Goal: Answer question/provide support: Share knowledge or assist other users

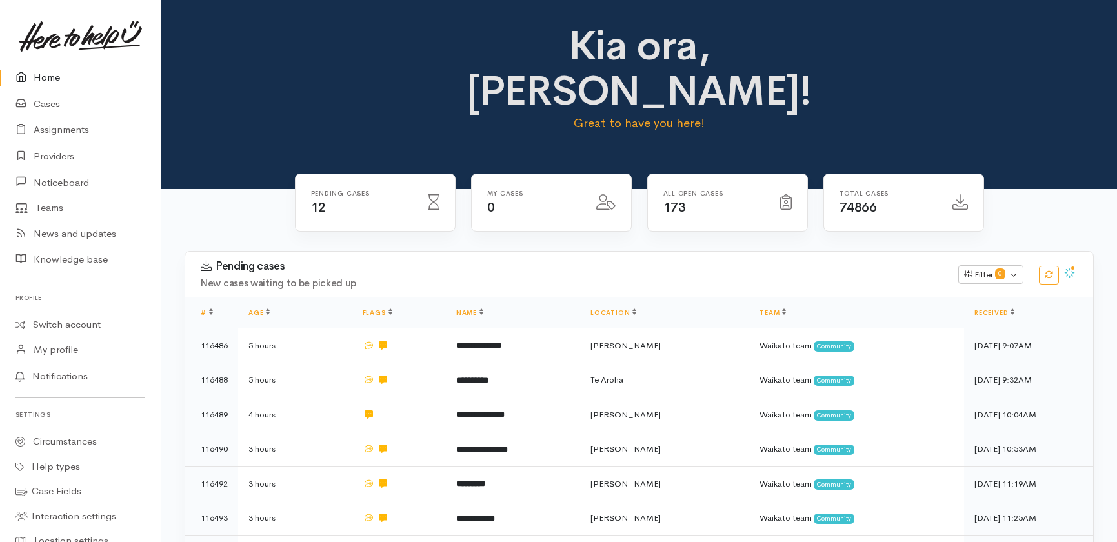
scroll to position [268, 0]
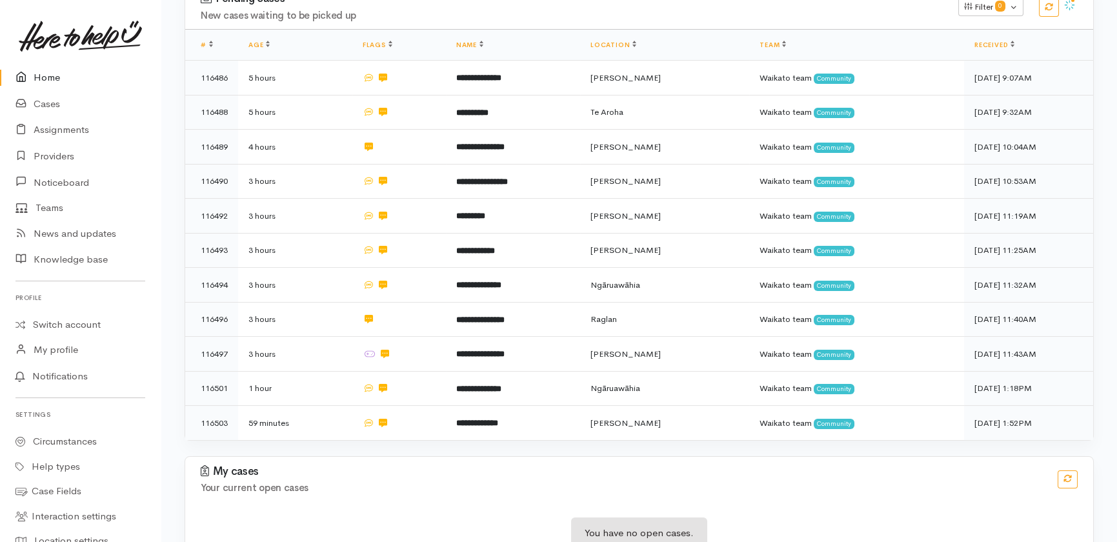
click at [52, 74] on link "Home" at bounding box center [80, 78] width 161 height 26
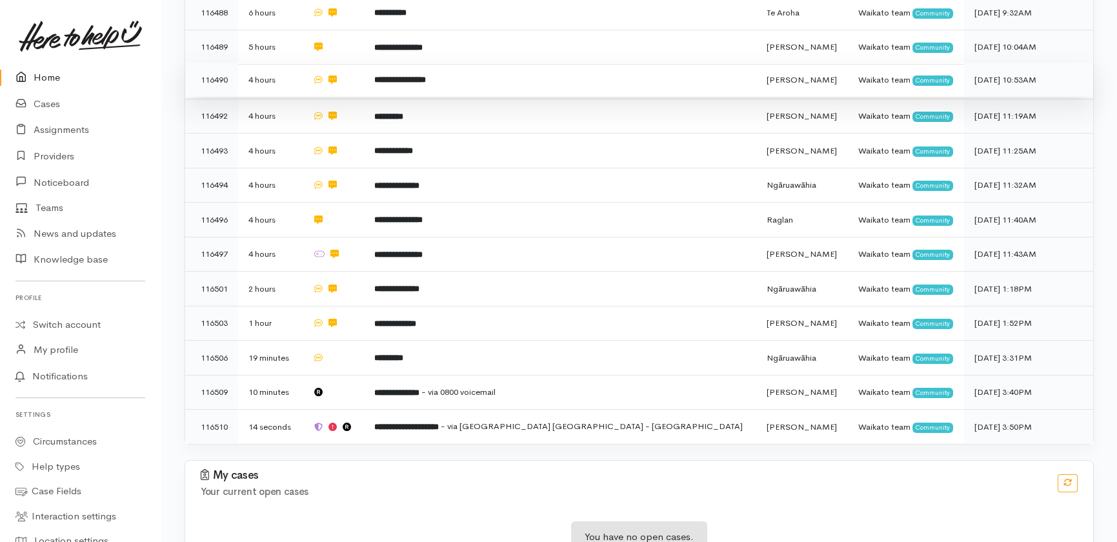
scroll to position [336, 0]
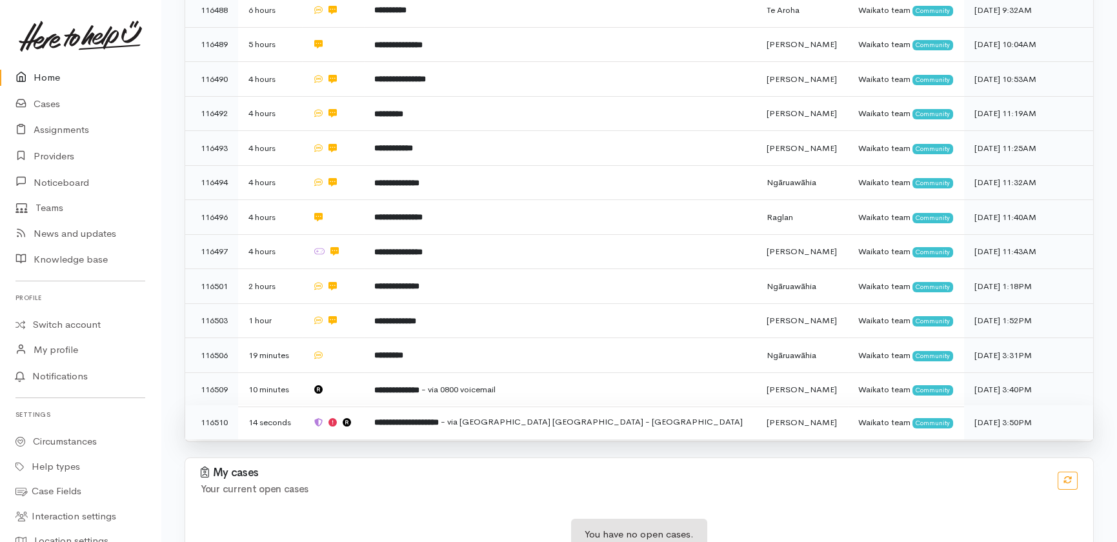
click at [559, 416] on span "- via Kāinga Ora - Waikato Region" at bounding box center [592, 421] width 302 height 11
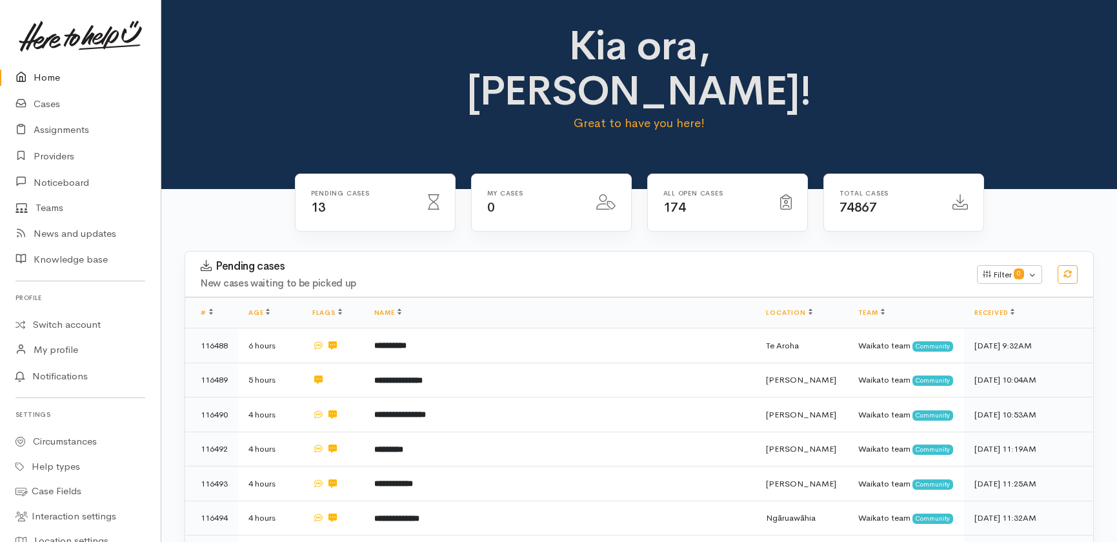
scroll to position [324, 0]
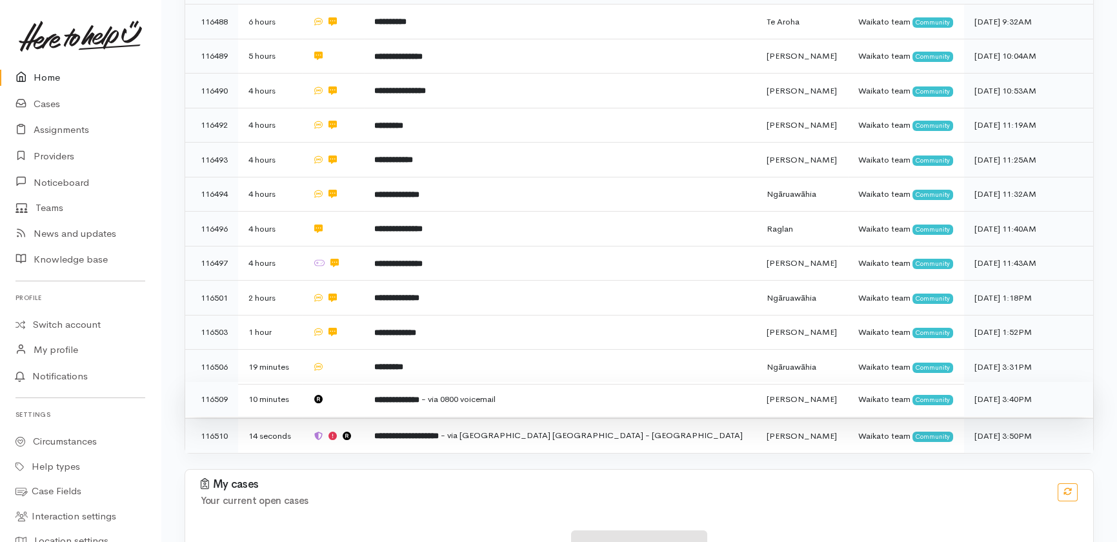
click at [364, 382] on td at bounding box center [333, 399] width 62 height 35
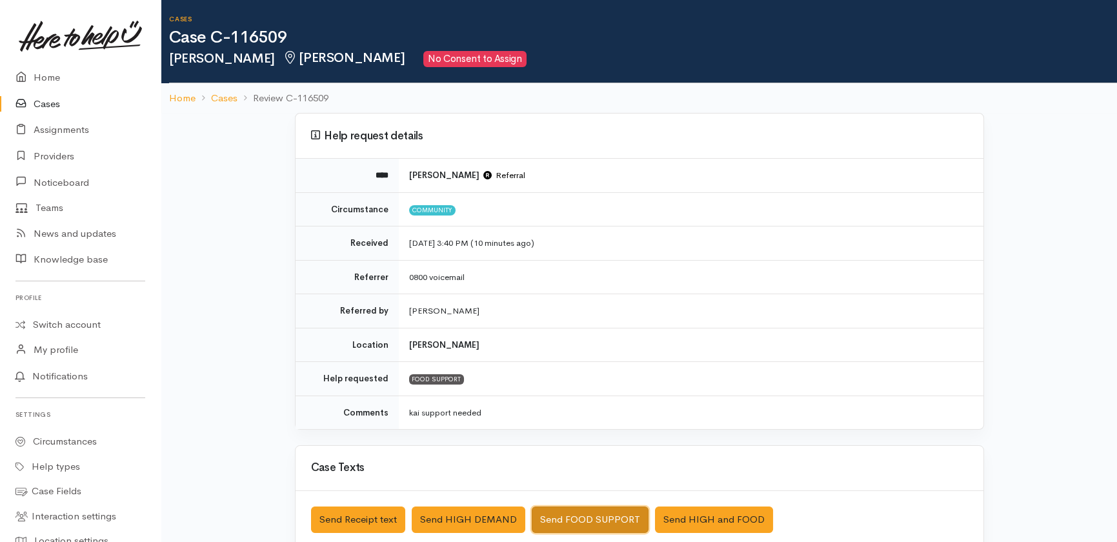
click at [580, 520] on button "Send FOOD SUPPORT" at bounding box center [590, 520] width 117 height 26
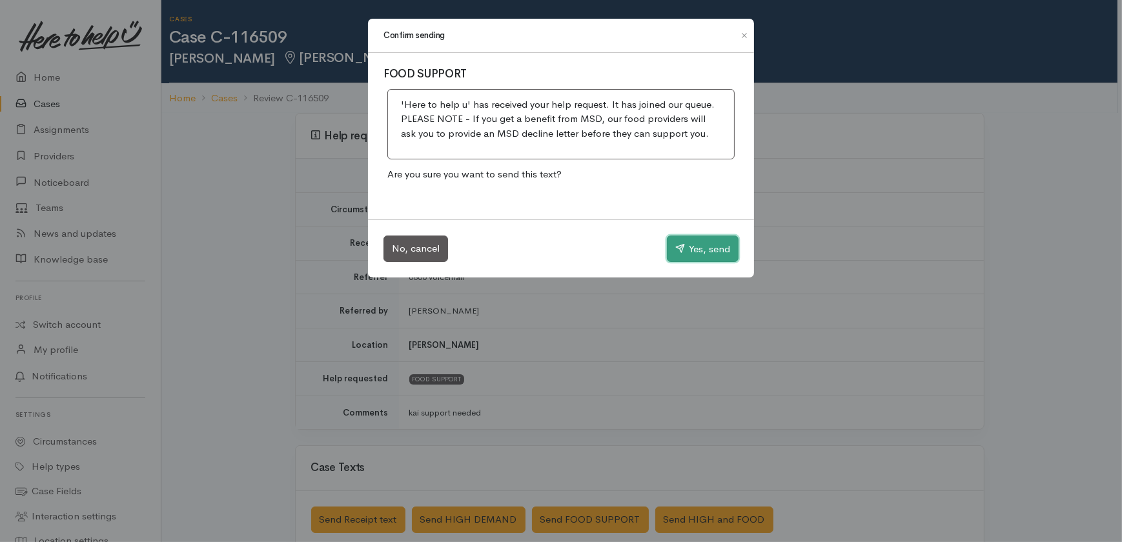
click at [707, 251] on button "Yes, send" at bounding box center [703, 249] width 72 height 27
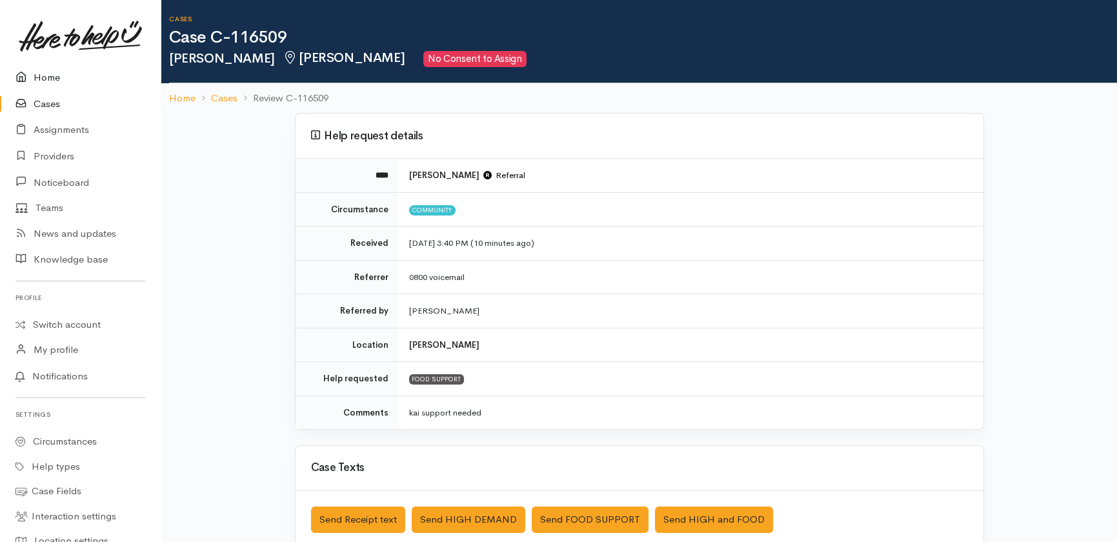
click at [41, 79] on link "Home" at bounding box center [80, 78] width 161 height 26
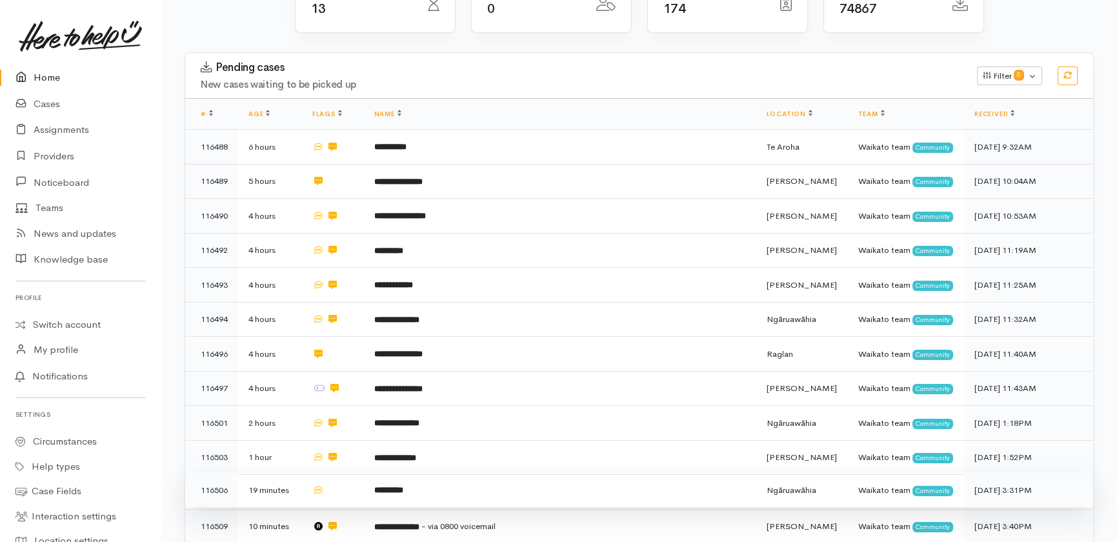
scroll to position [336, 0]
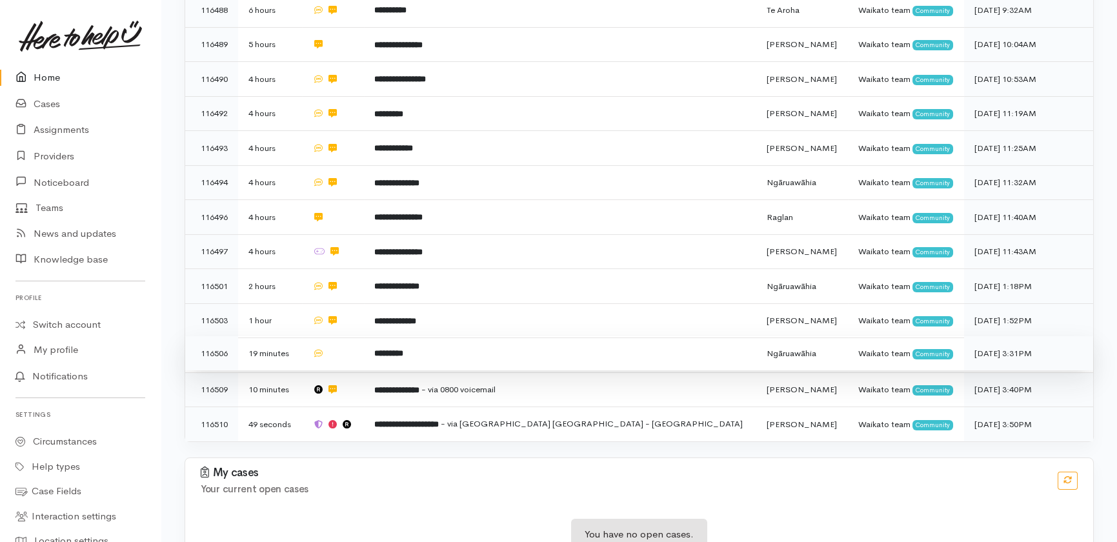
click at [364, 336] on td at bounding box center [333, 353] width 62 height 35
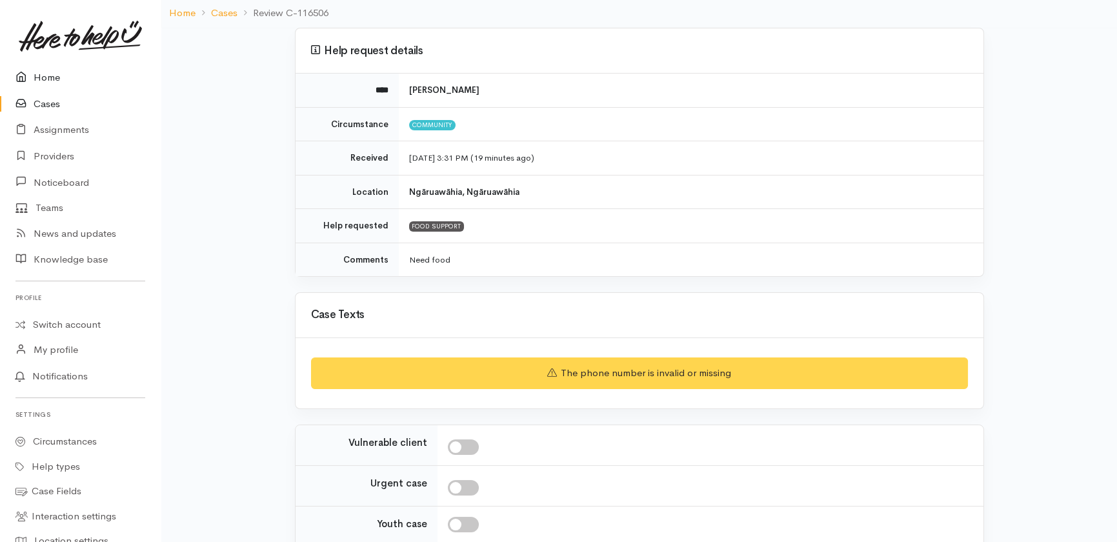
scroll to position [202, 0]
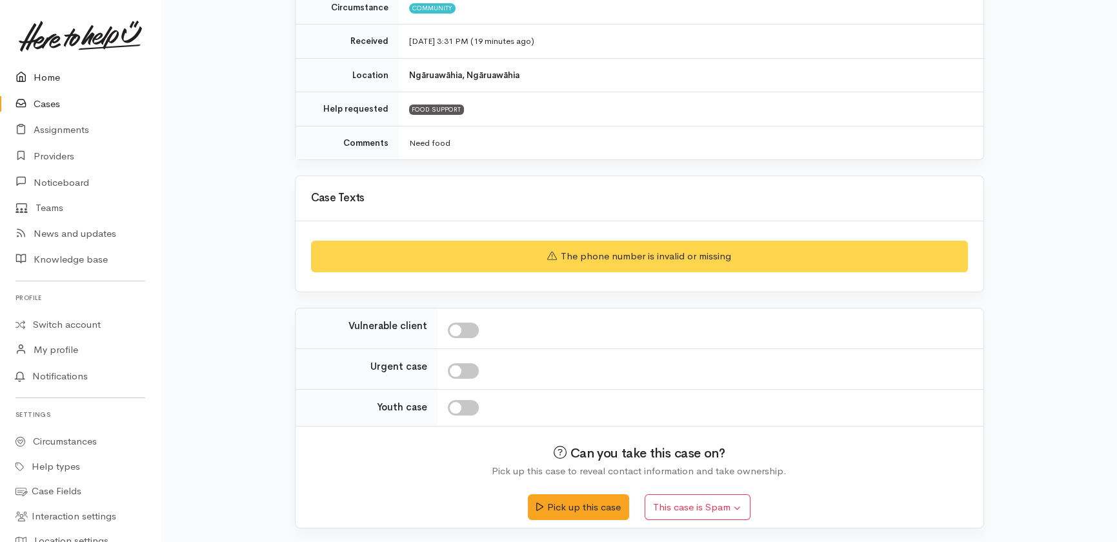
click at [42, 77] on link "Home" at bounding box center [80, 78] width 161 height 26
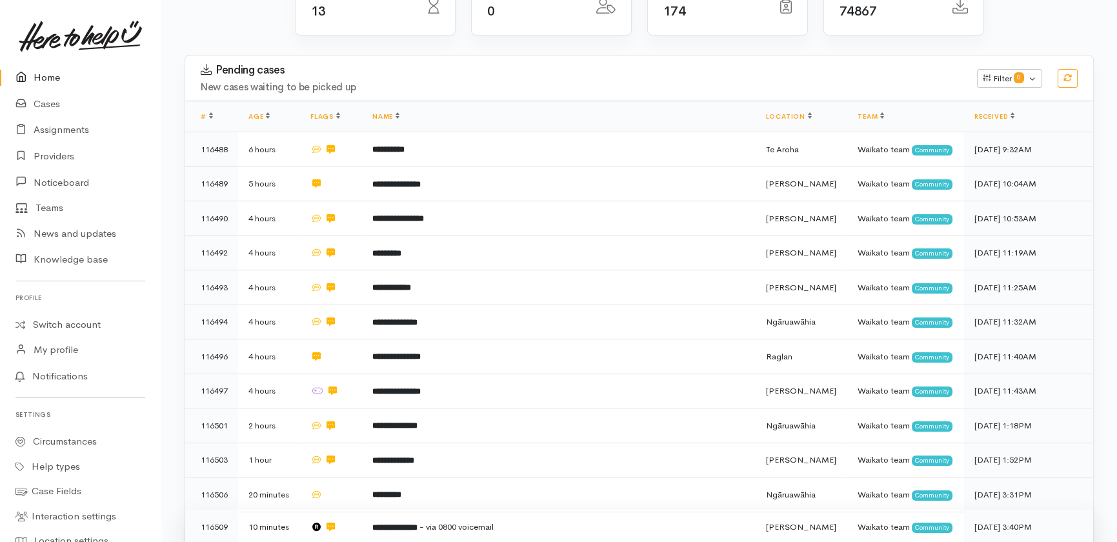
scroll to position [336, 0]
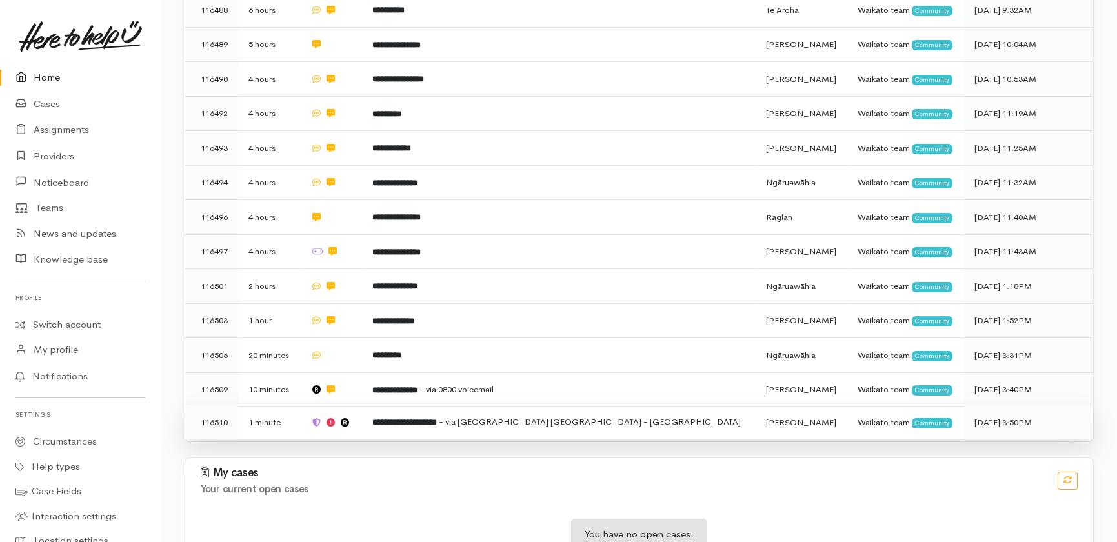
click at [362, 405] on td at bounding box center [331, 422] width 62 height 34
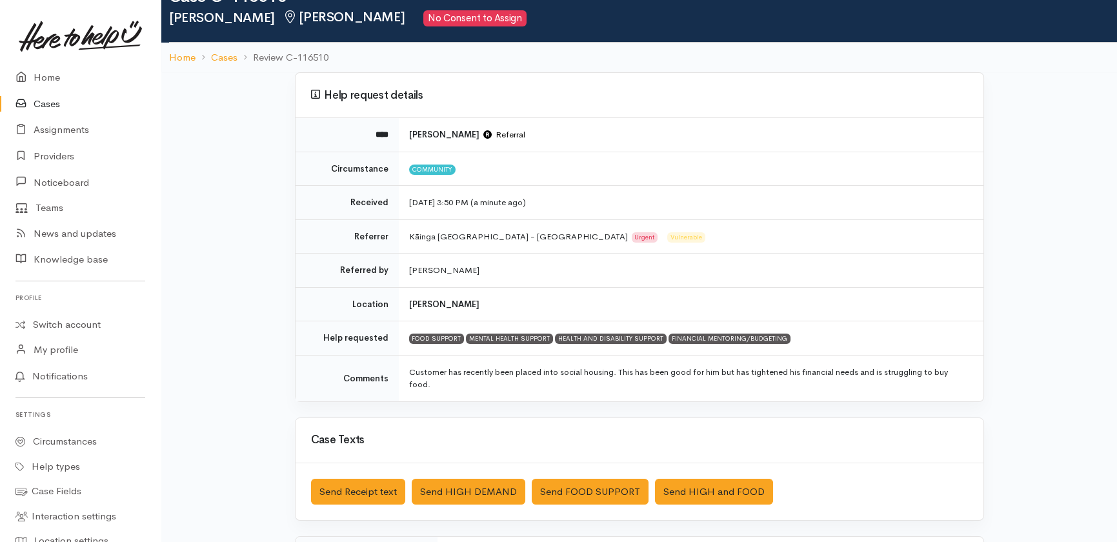
scroll to position [58, 0]
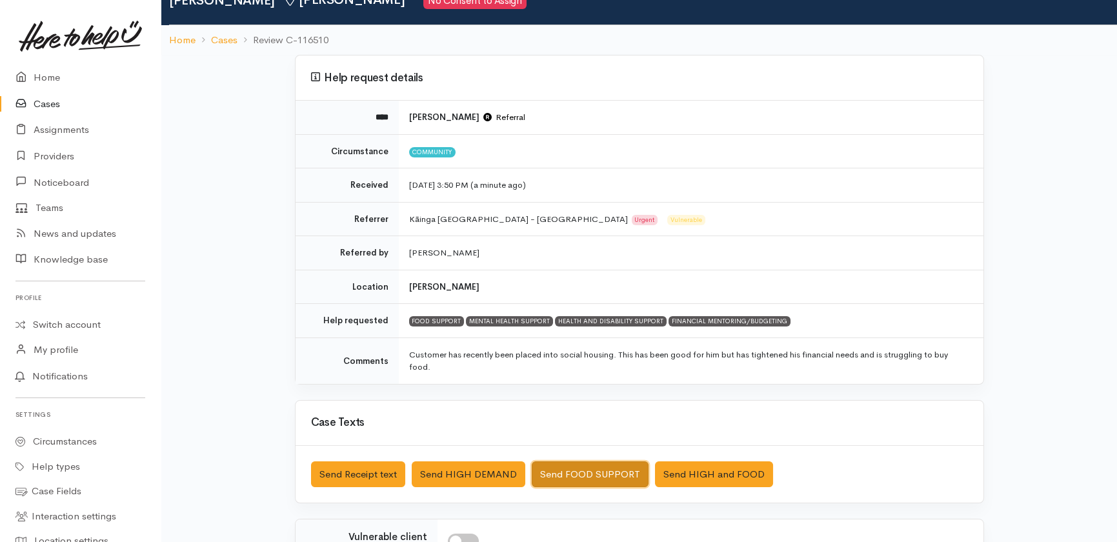
click at [583, 477] on button "Send FOOD SUPPORT" at bounding box center [590, 475] width 117 height 26
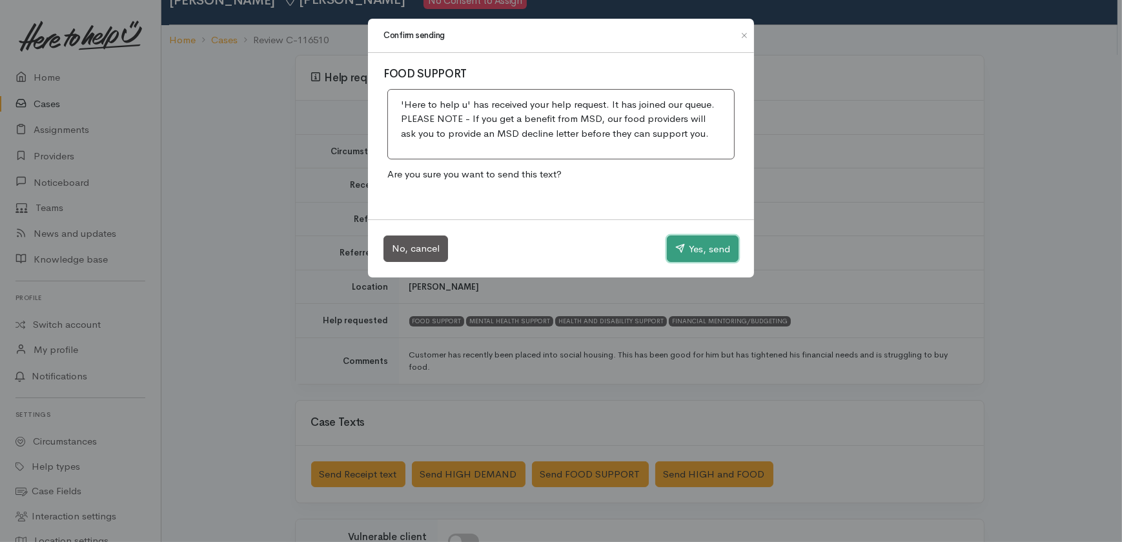
click at [702, 244] on button "Yes, send" at bounding box center [703, 249] width 72 height 27
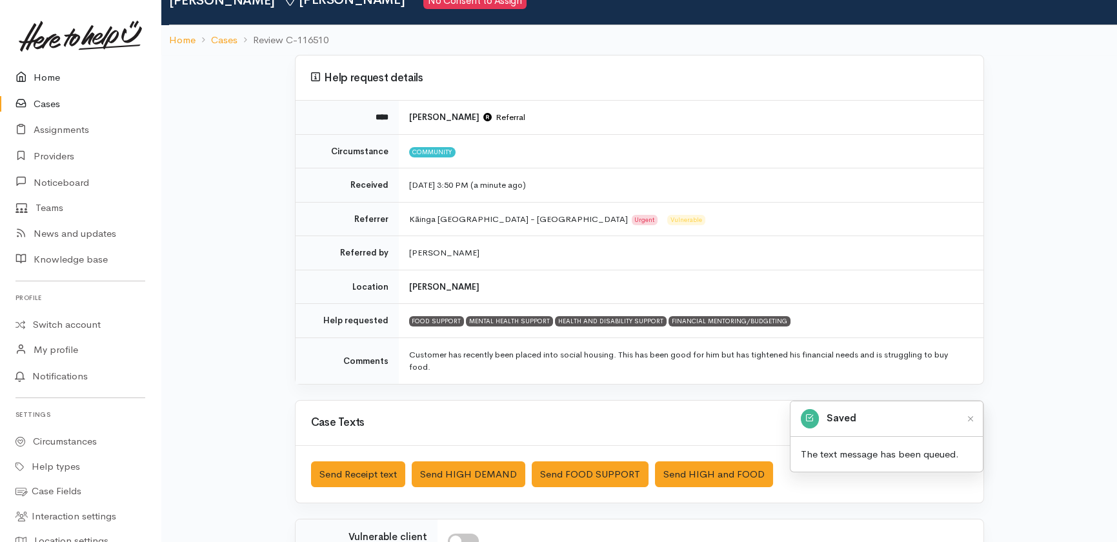
click at [41, 77] on link "Home" at bounding box center [80, 78] width 161 height 26
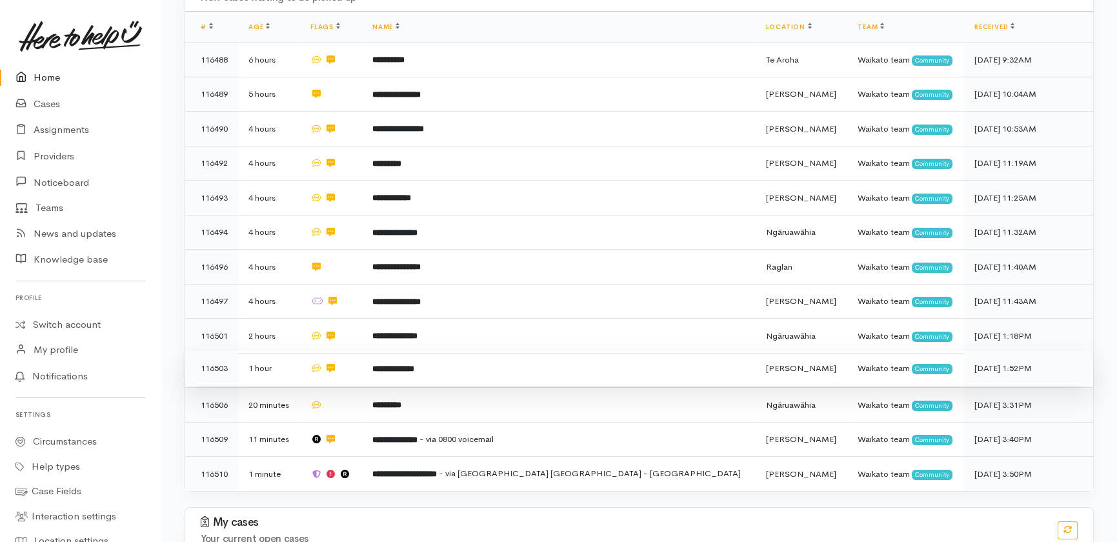
scroll to position [336, 0]
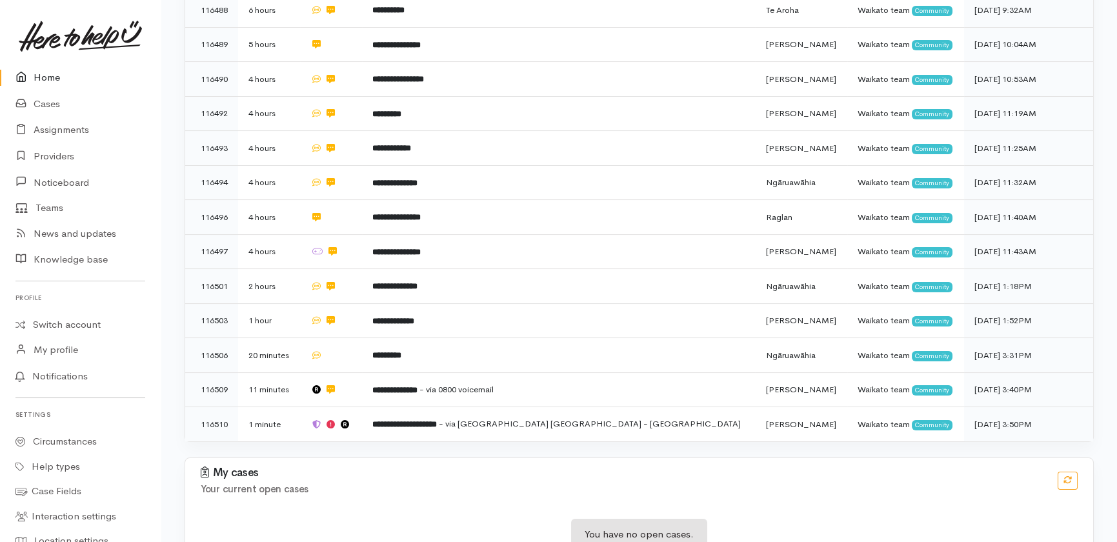
click at [42, 75] on link "Home" at bounding box center [80, 78] width 161 height 26
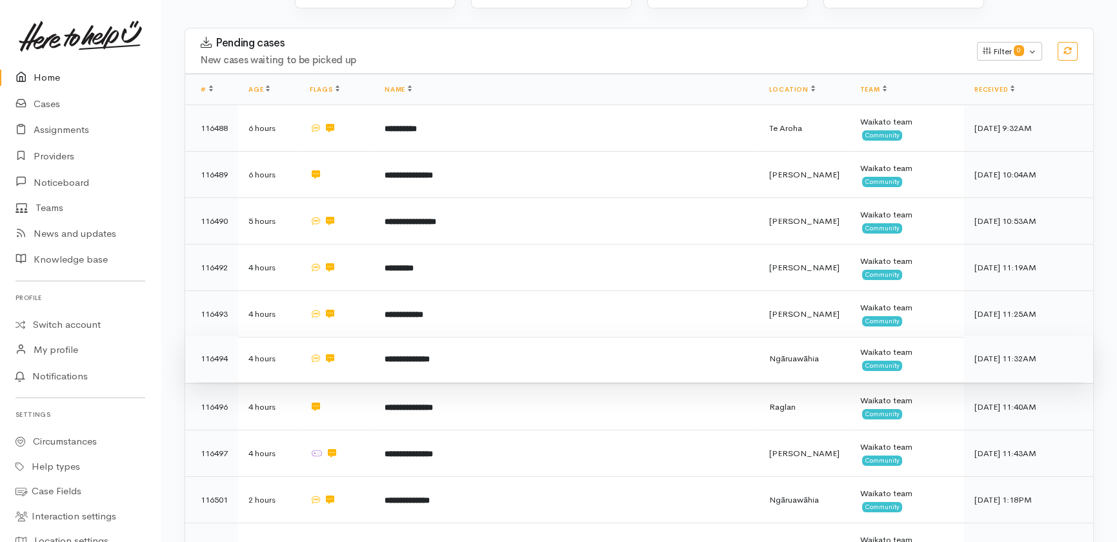
scroll to position [135, 0]
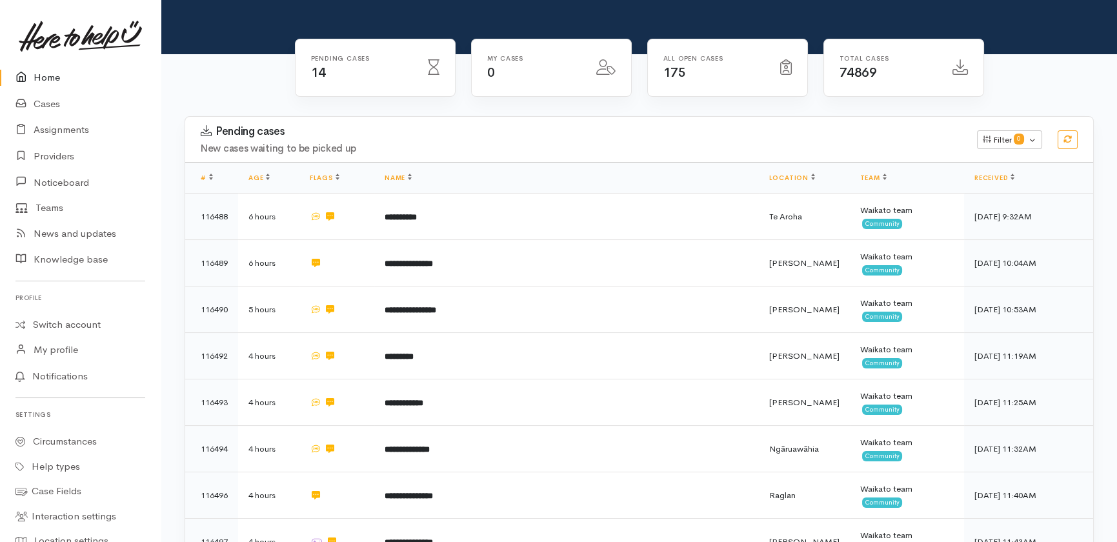
click at [39, 78] on link "Home" at bounding box center [80, 78] width 161 height 26
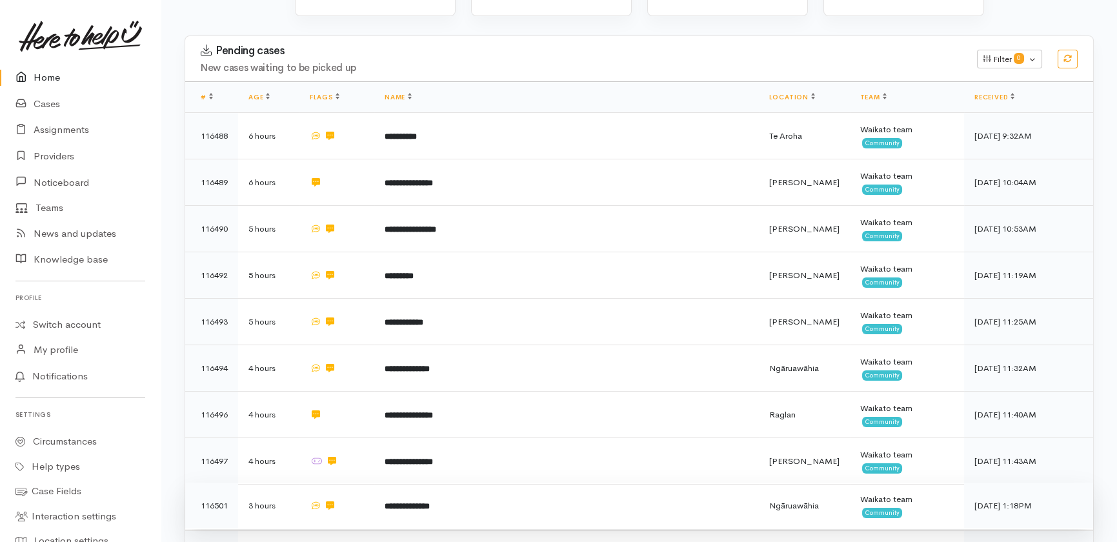
scroll to position [369, 0]
